Goal: Transaction & Acquisition: Purchase product/service

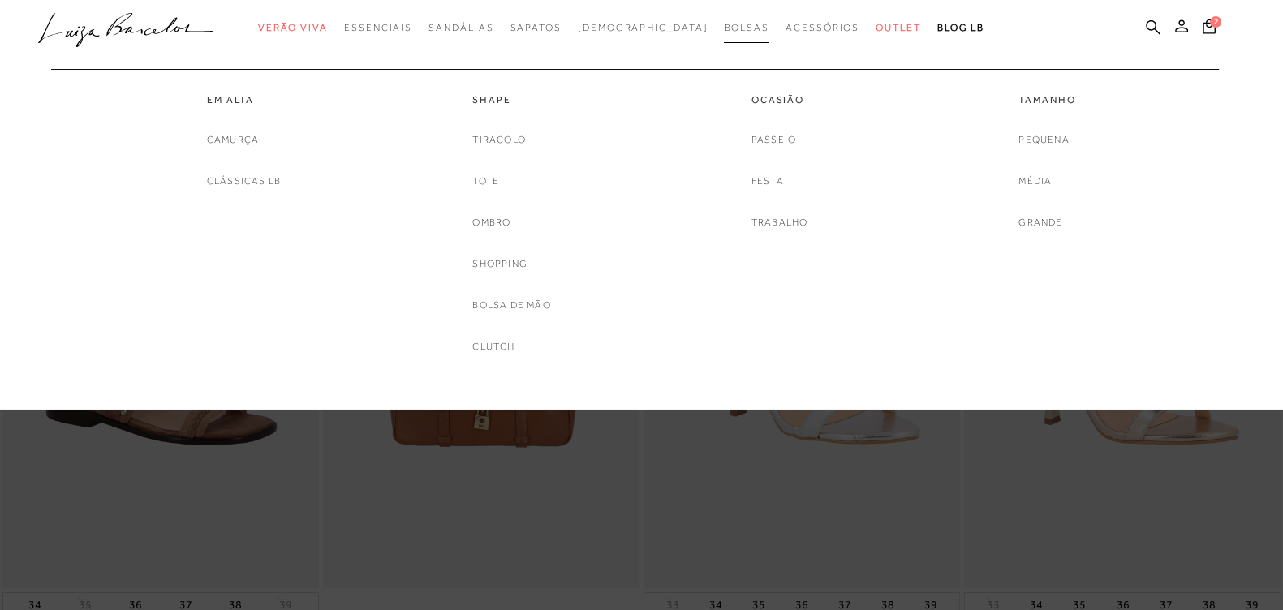
click at [724, 26] on span "Bolsas" at bounding box center [746, 27] width 45 height 11
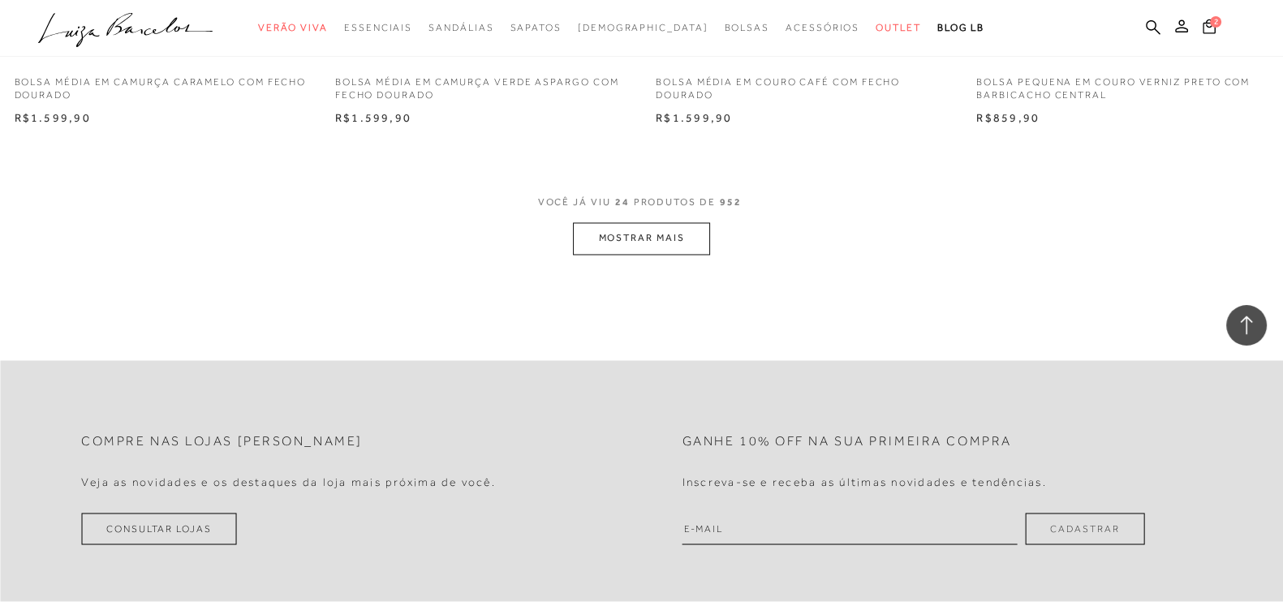
scroll to position [3347, 0]
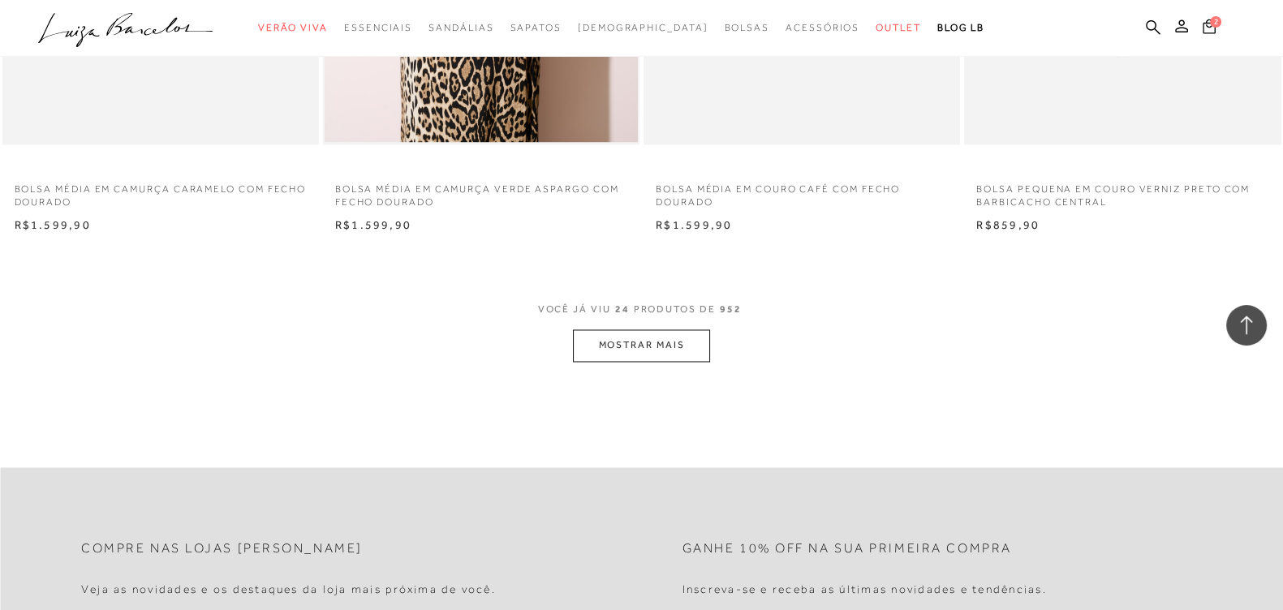
click at [637, 337] on button "MOSTRAR MAIS" at bounding box center [641, 345] width 136 height 32
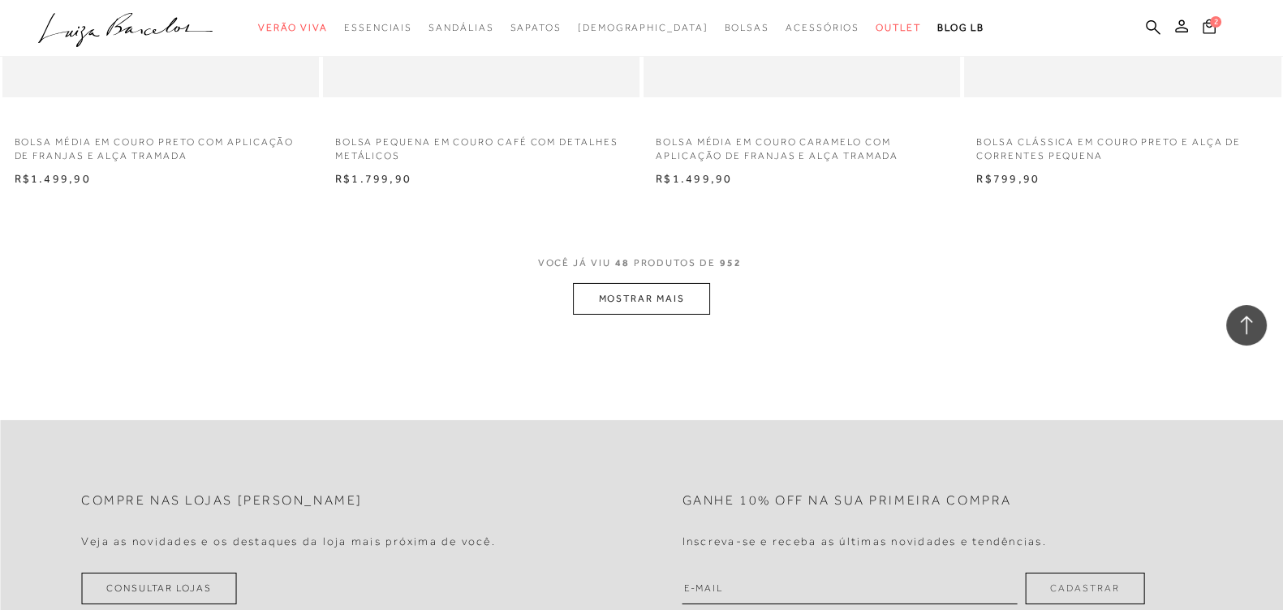
scroll to position [6896, 0]
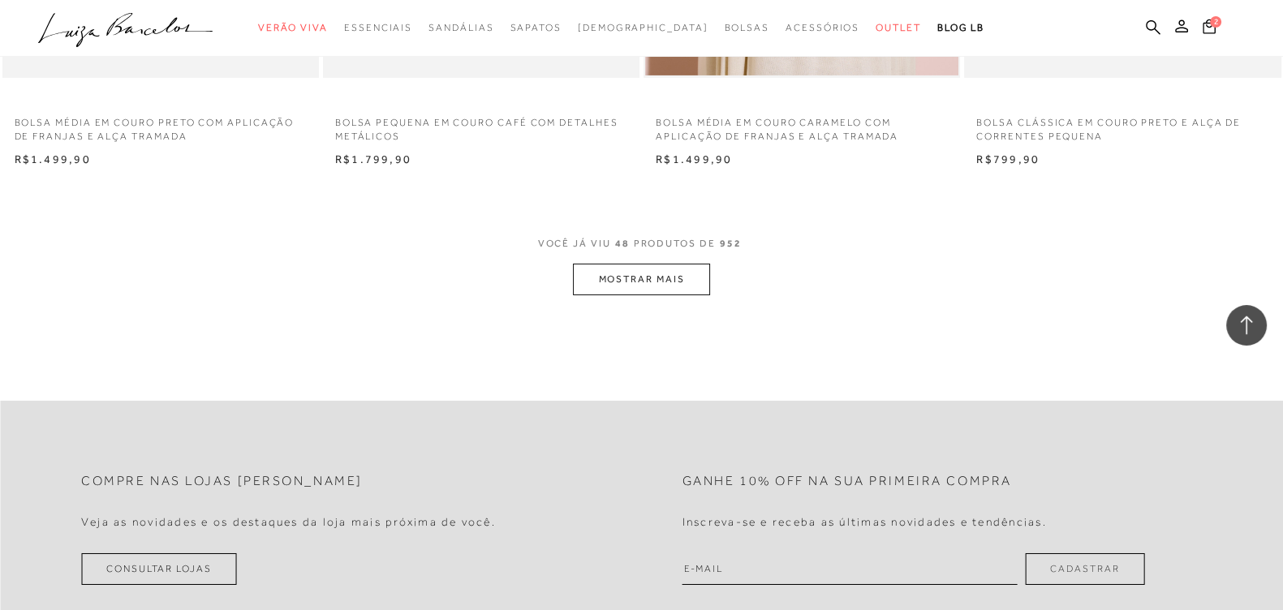
click at [639, 286] on button "MOSTRAR MAIS" at bounding box center [641, 280] width 136 height 32
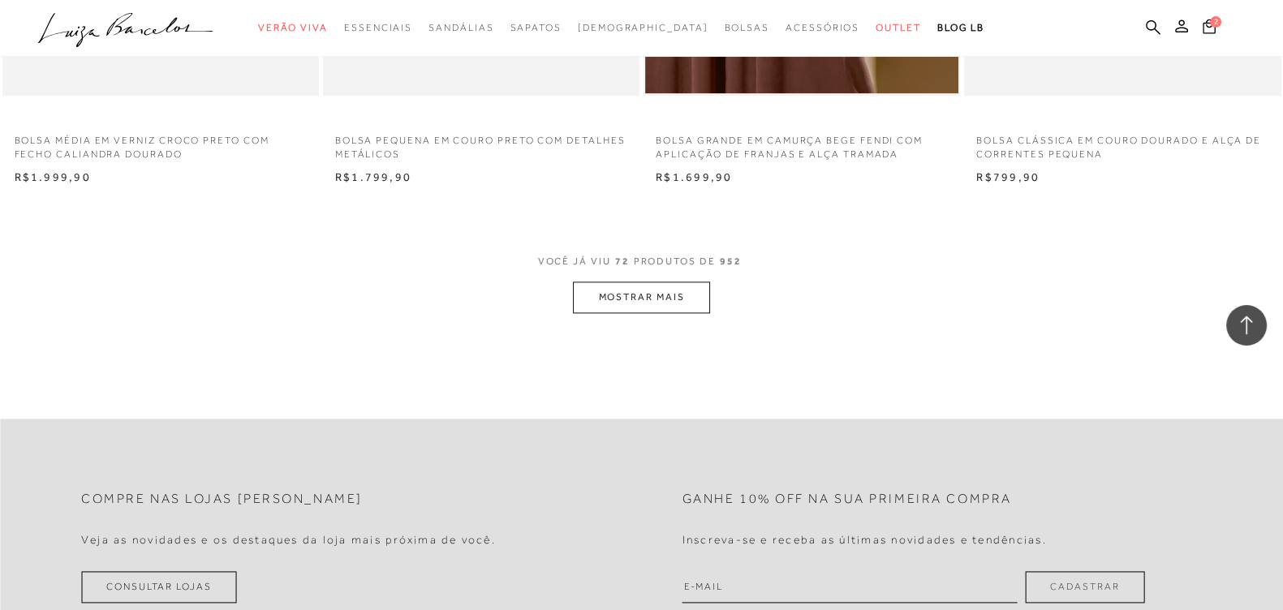
scroll to position [10445, 0]
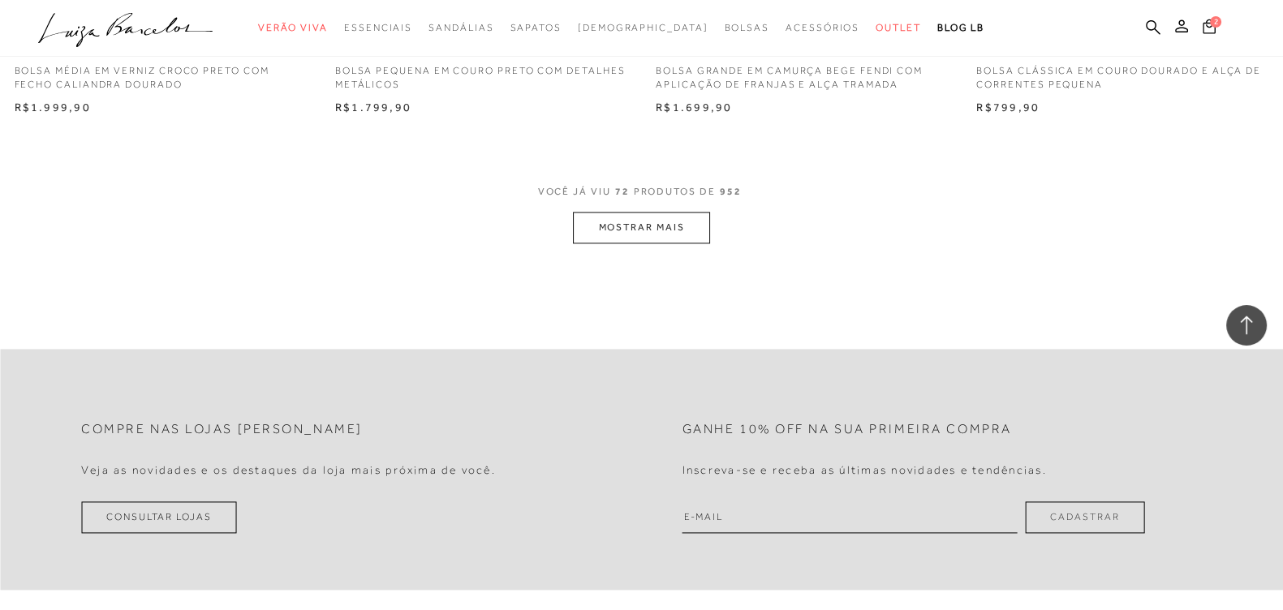
click at [639, 230] on button "MOSTRAR MAIS" at bounding box center [641, 228] width 136 height 32
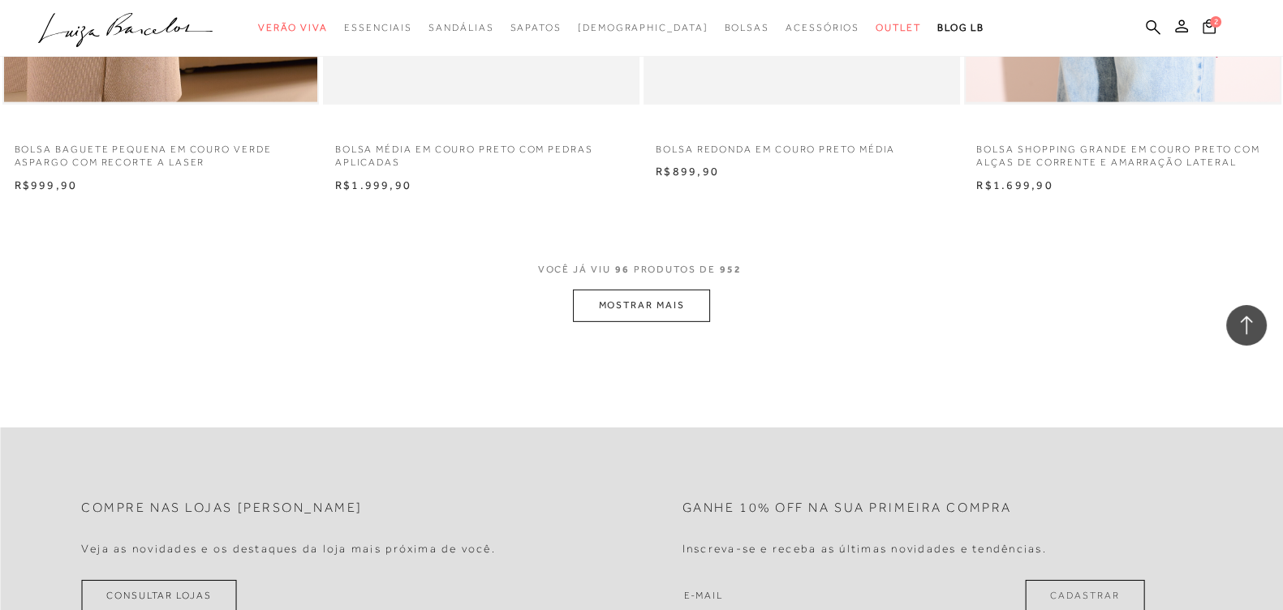
scroll to position [13894, 0]
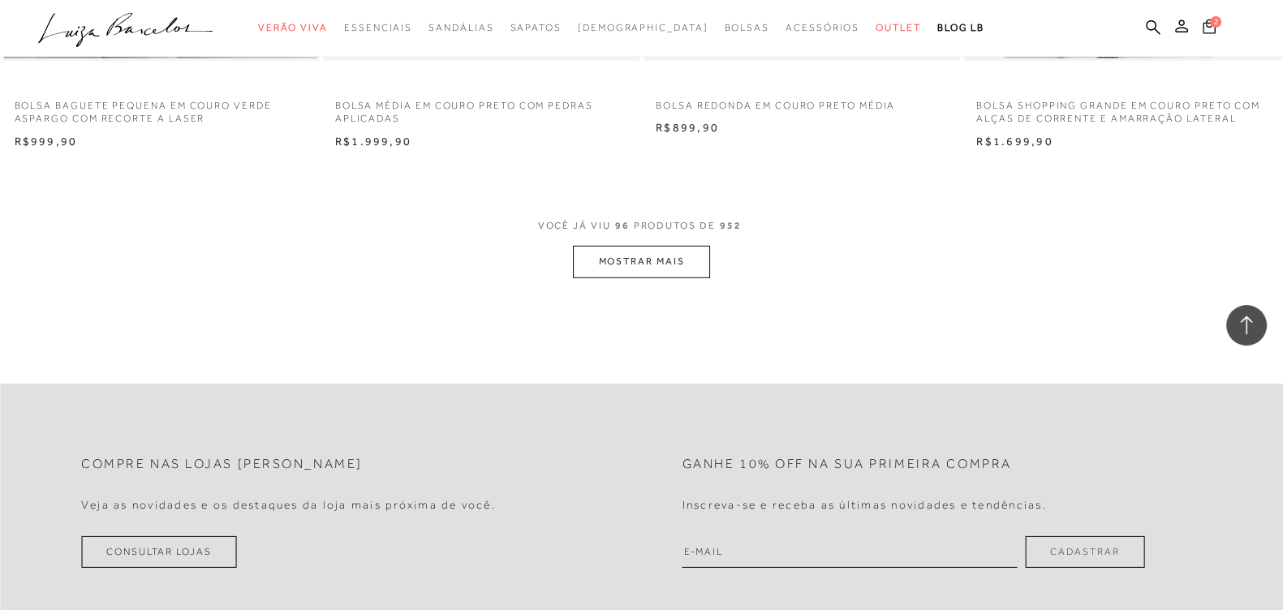
click at [612, 252] on button "MOSTRAR MAIS" at bounding box center [641, 262] width 136 height 32
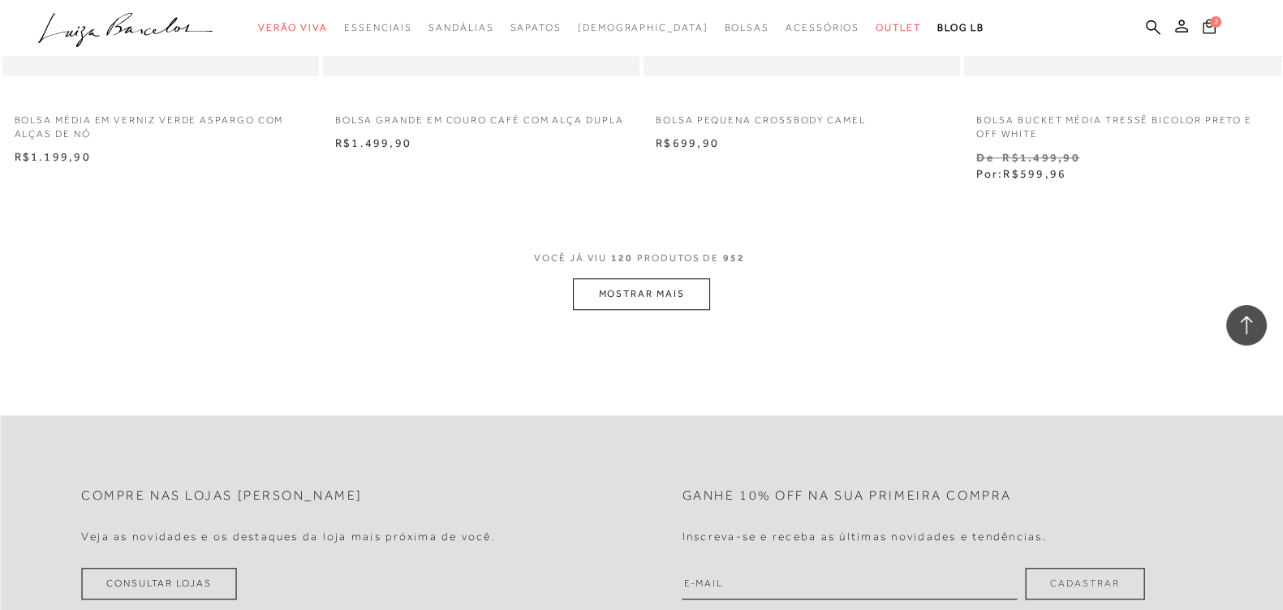
scroll to position [17139, 0]
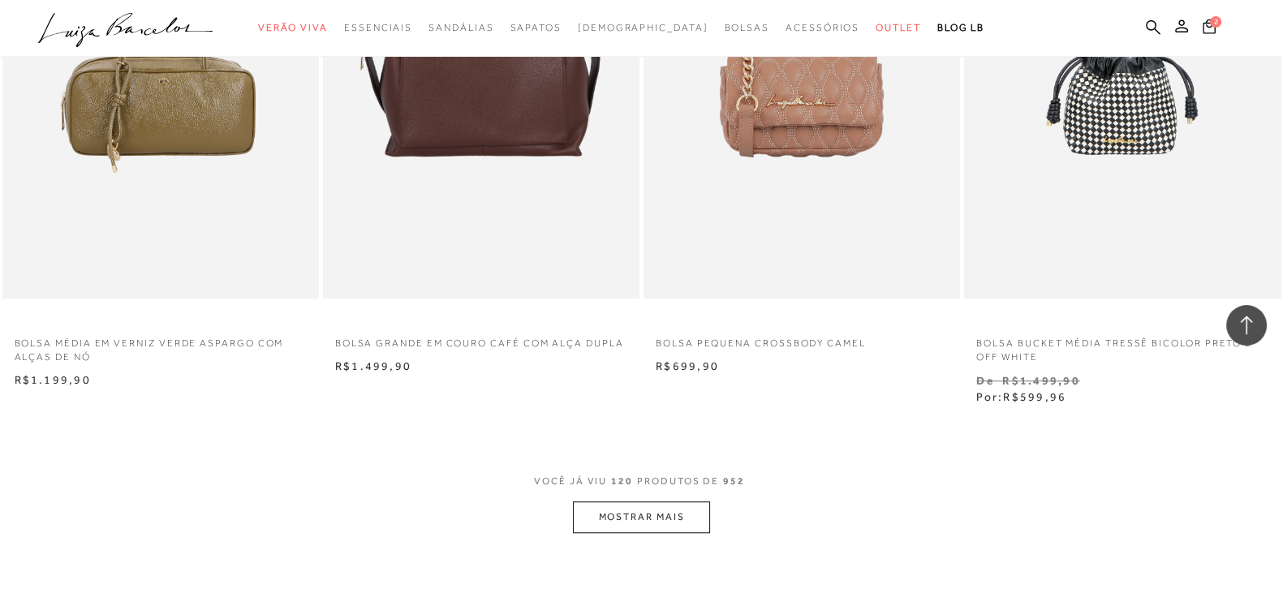
click at [613, 518] on button "MOSTRAR MAIS" at bounding box center [641, 517] width 136 height 32
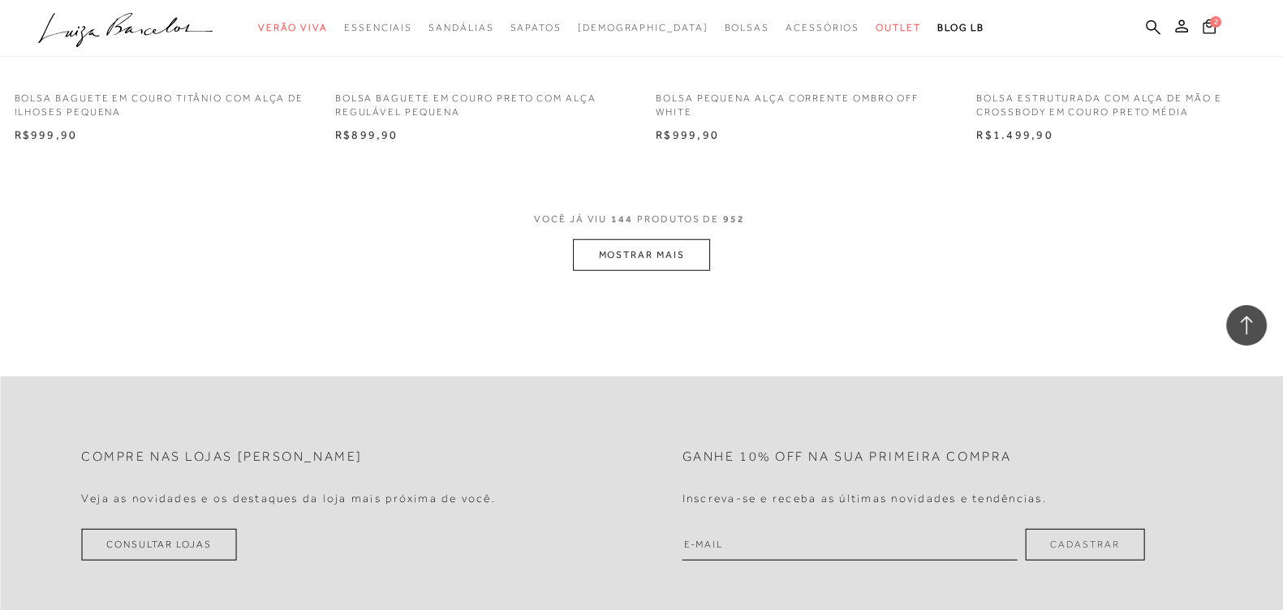
scroll to position [20891, 0]
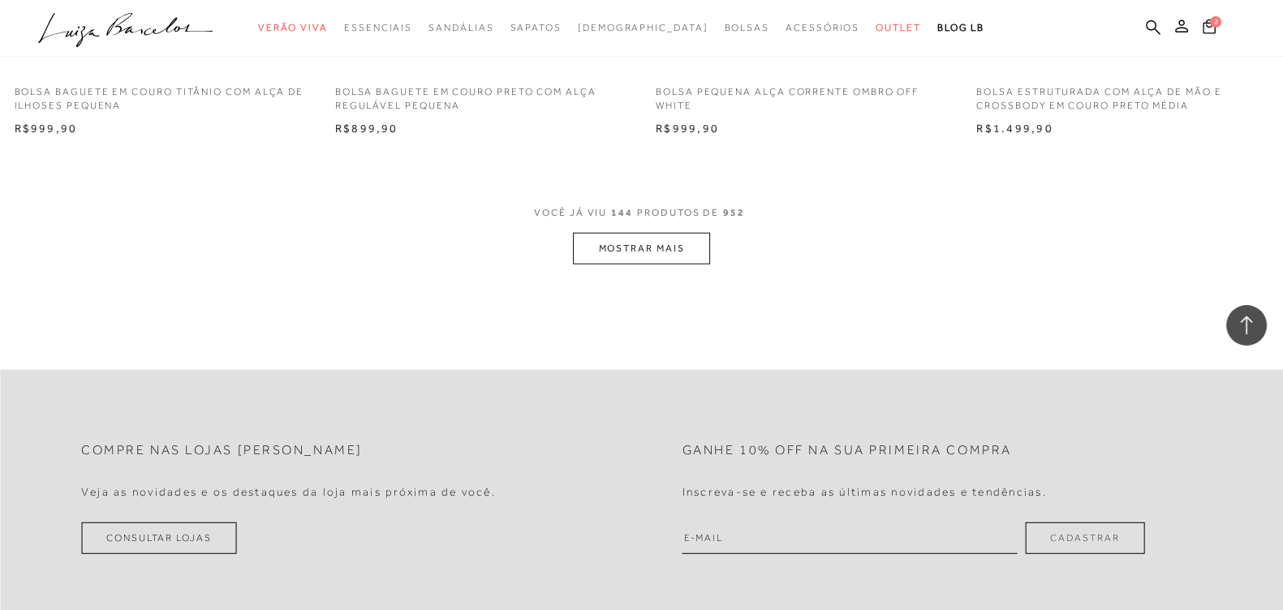
click at [660, 261] on button "MOSTRAR MAIS" at bounding box center [641, 249] width 136 height 32
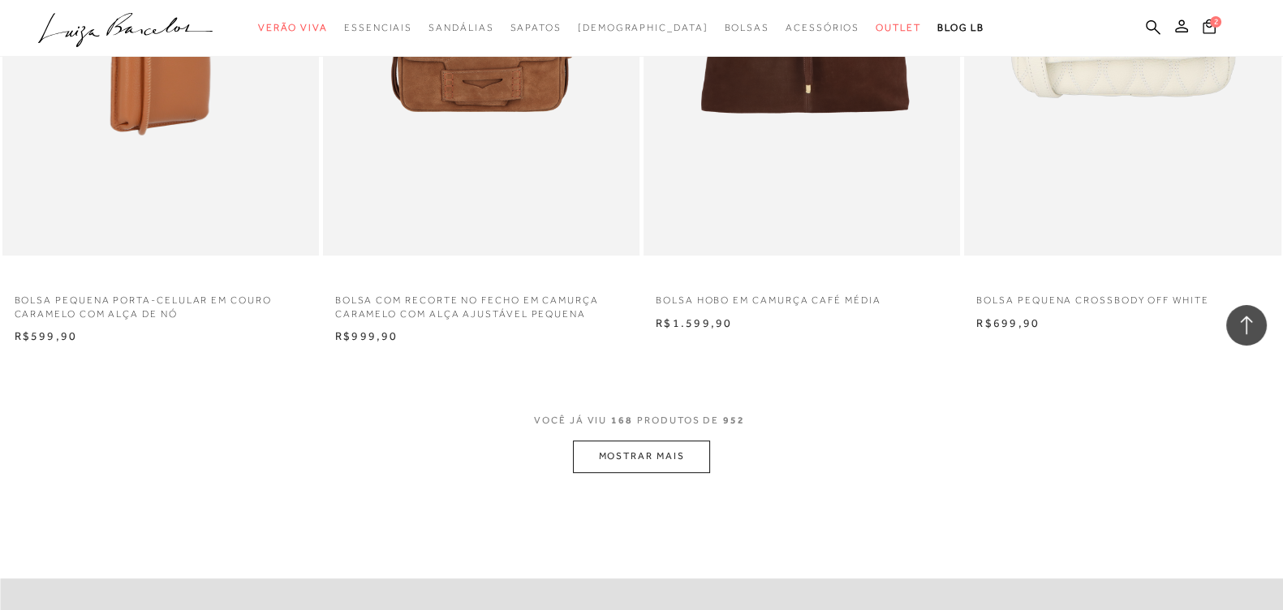
scroll to position [24136, 0]
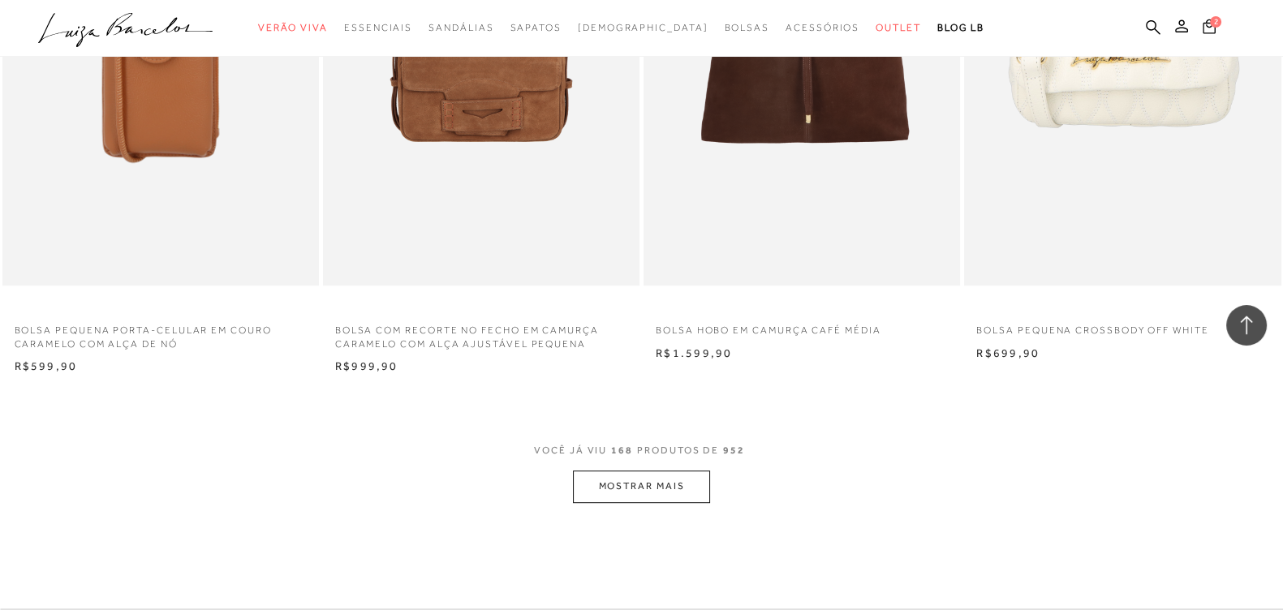
click at [641, 497] on button "MOSTRAR MAIS" at bounding box center [641, 487] width 136 height 32
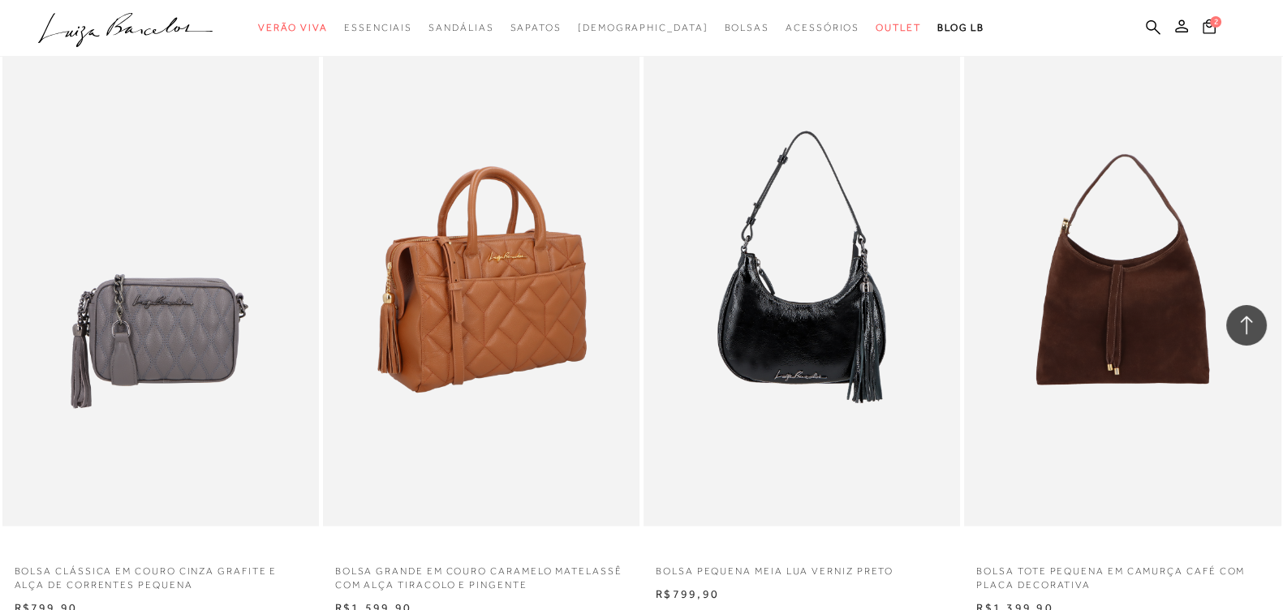
scroll to position [27484, 0]
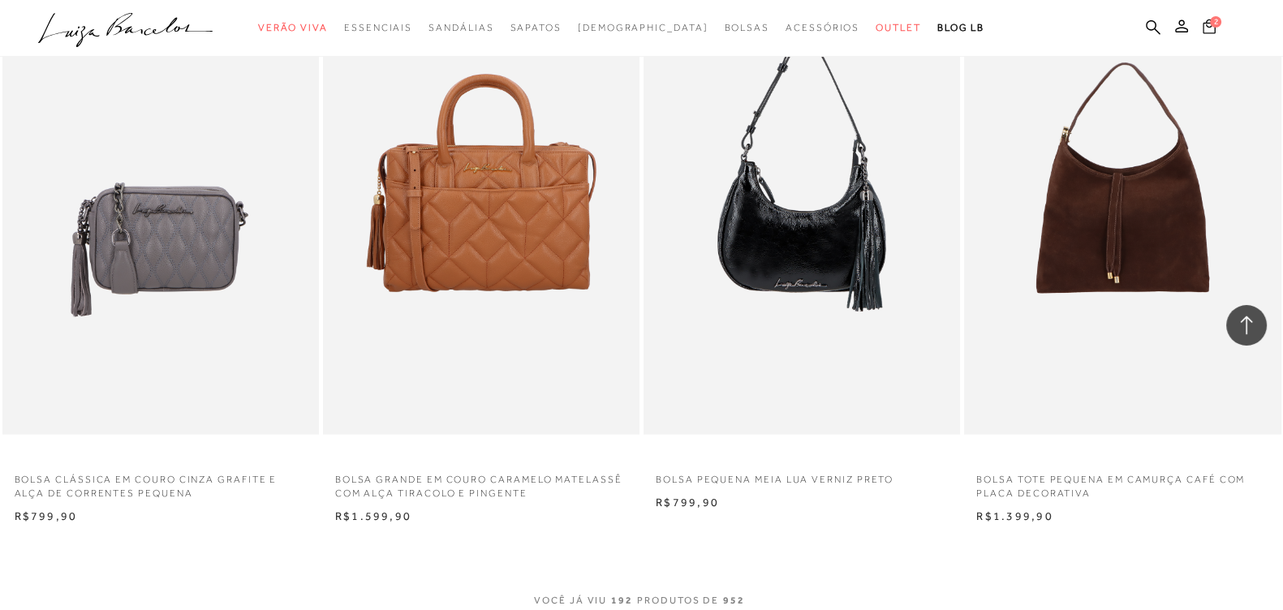
click at [1217, 18] on span "2" at bounding box center [1215, 21] width 11 height 11
